Goal: Find contact information: Find contact information

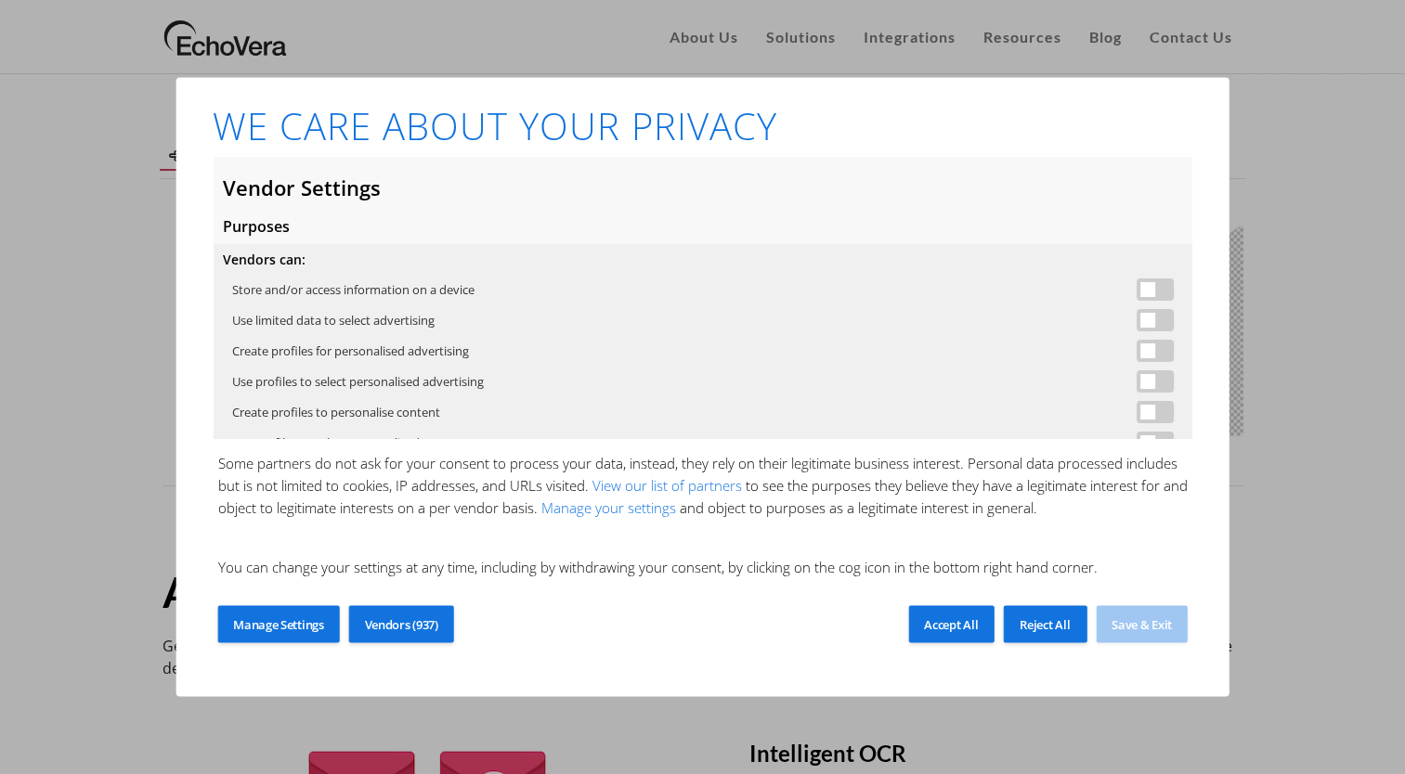
click at [968, 631] on span "Accept All" at bounding box center [951, 625] width 54 height 17
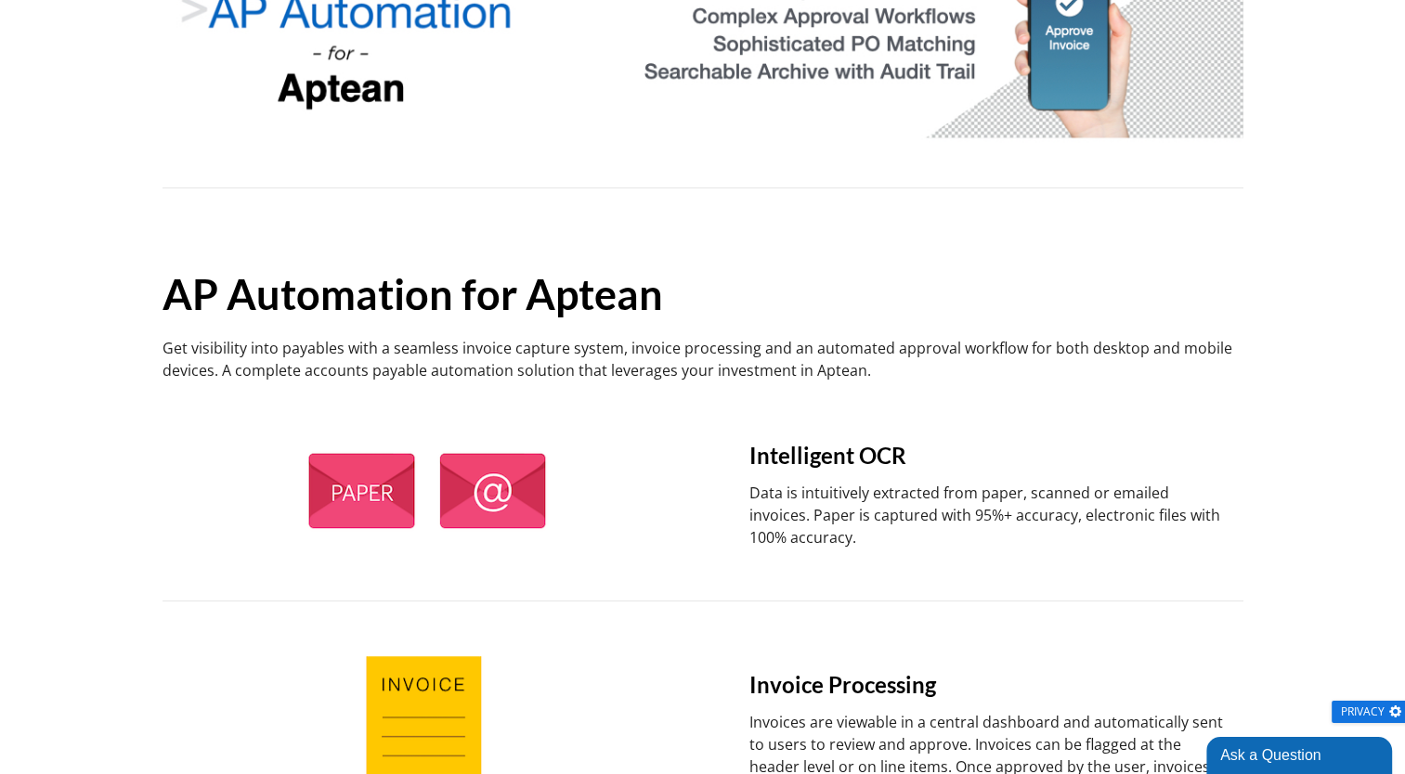
scroll to position [371, 0]
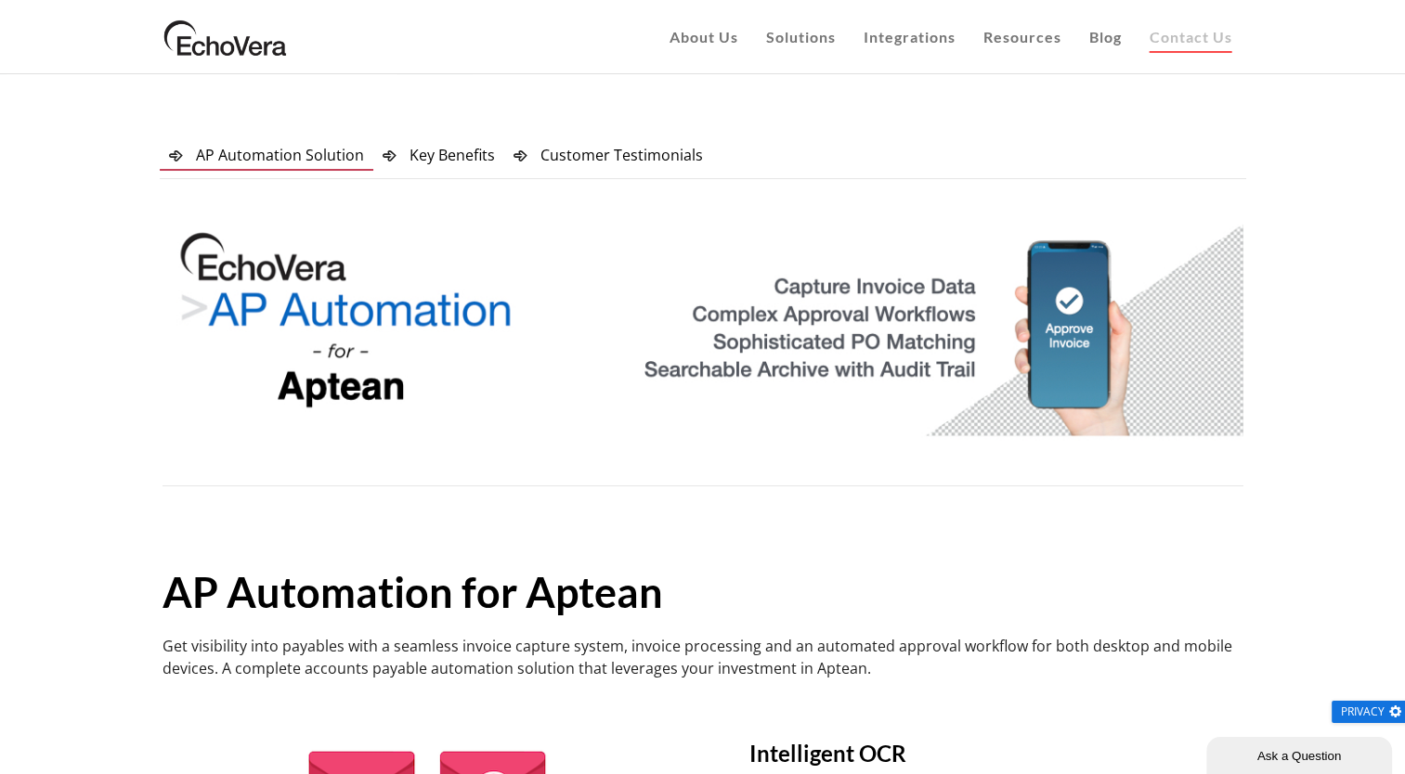
click at [1200, 46] on link "Contact Us" at bounding box center [1191, 37] width 110 height 74
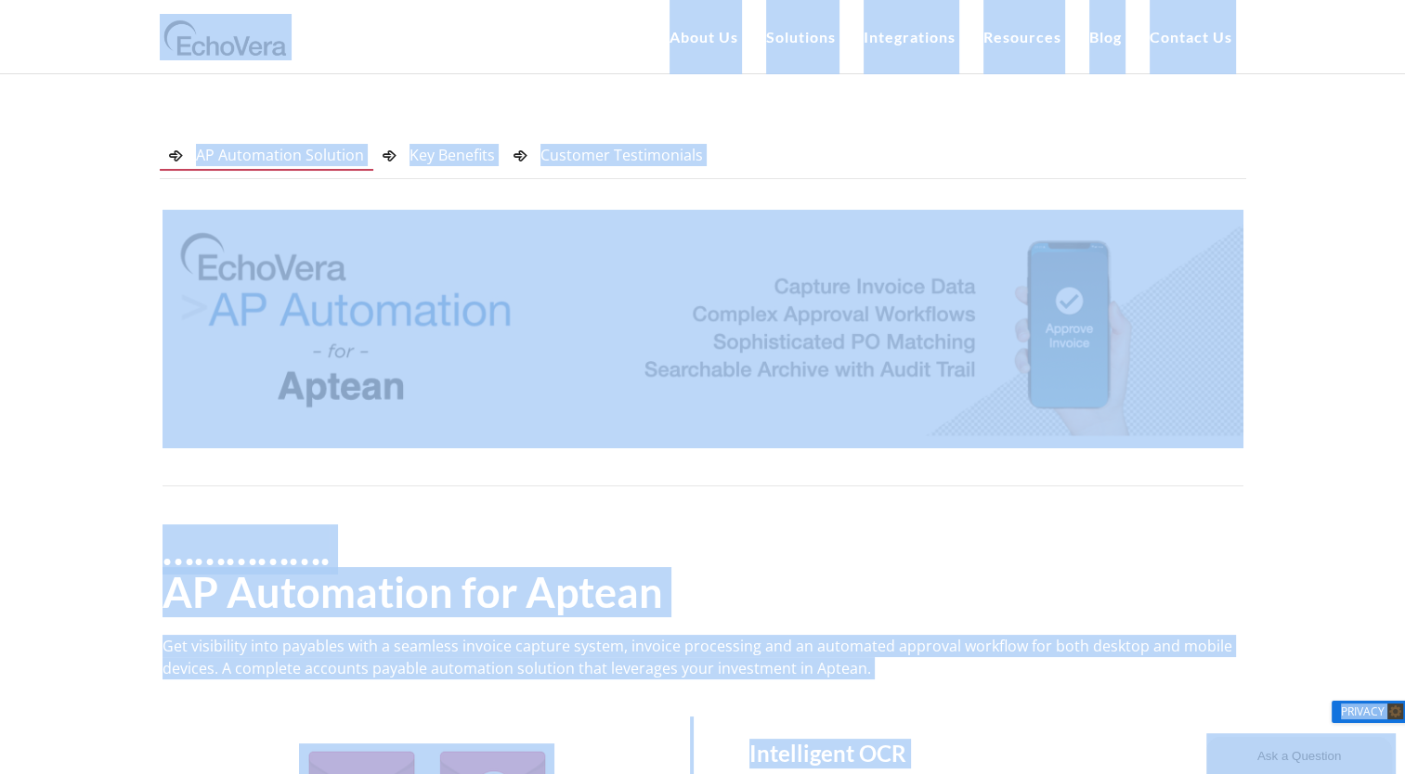
copy body "About Us Customers Case Studies Infor Cloudsuite AP Automation Case Study: Beta…"
